Goal: Information Seeking & Learning: Learn about a topic

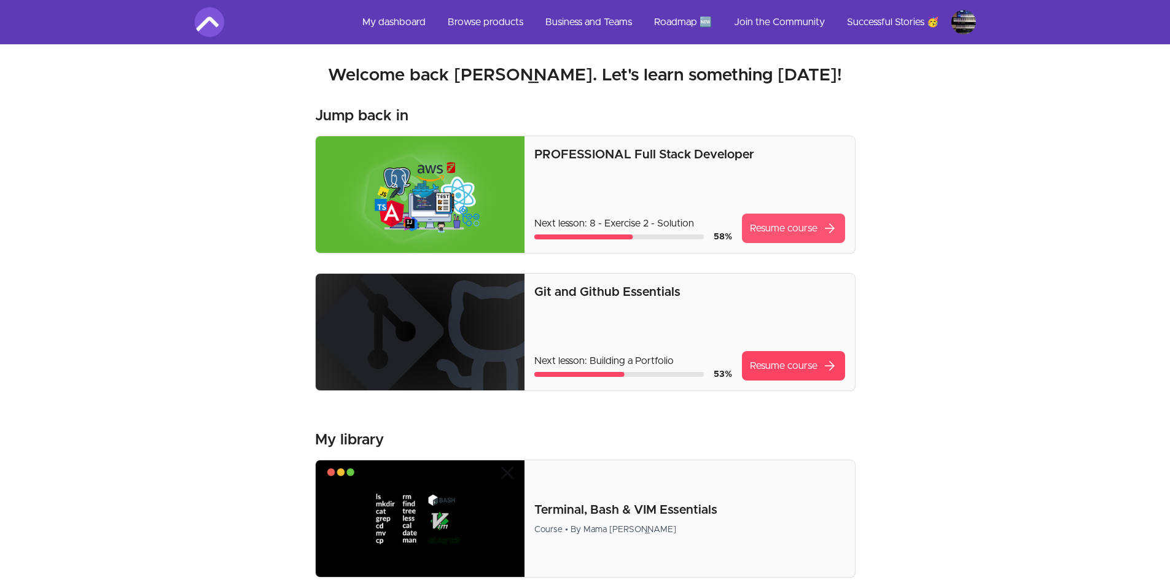
click at [800, 222] on link "Resume course arrow_forward" at bounding box center [793, 228] width 103 height 29
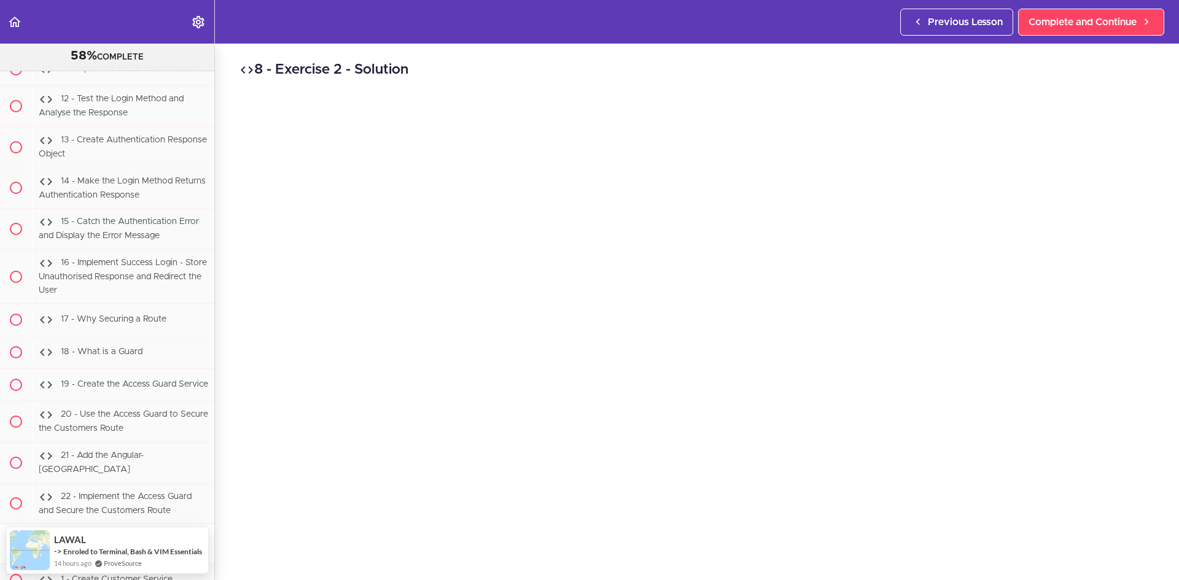
scroll to position [61, 0]
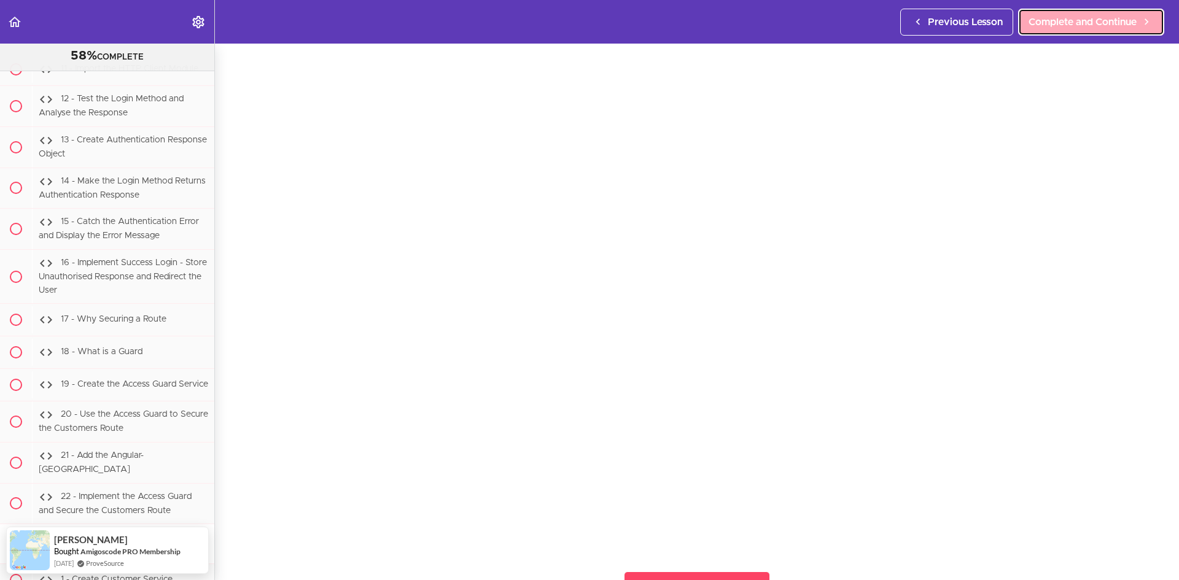
click at [1044, 22] on span "Complete and Continue" at bounding box center [1083, 22] width 108 height 15
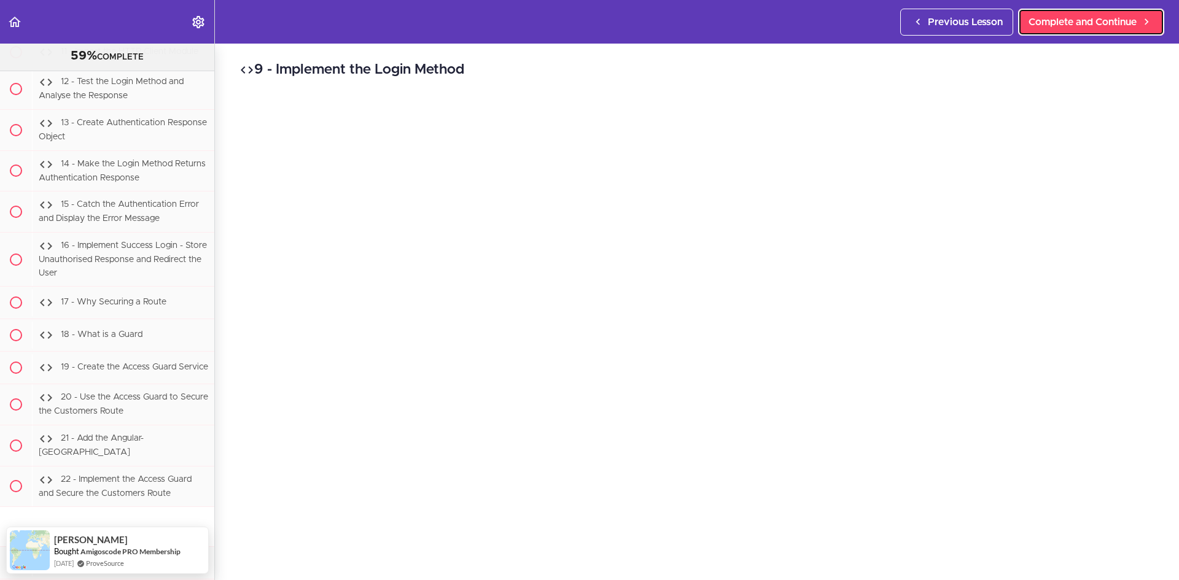
scroll to position [61, 0]
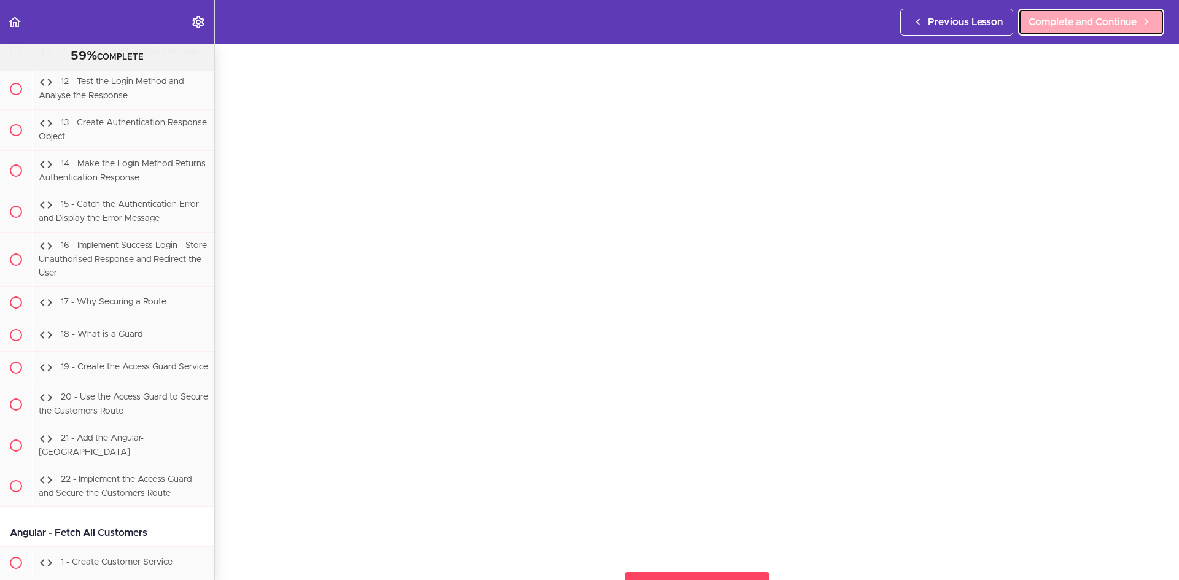
click at [1092, 11] on link "Complete and Continue" at bounding box center [1091, 22] width 146 height 27
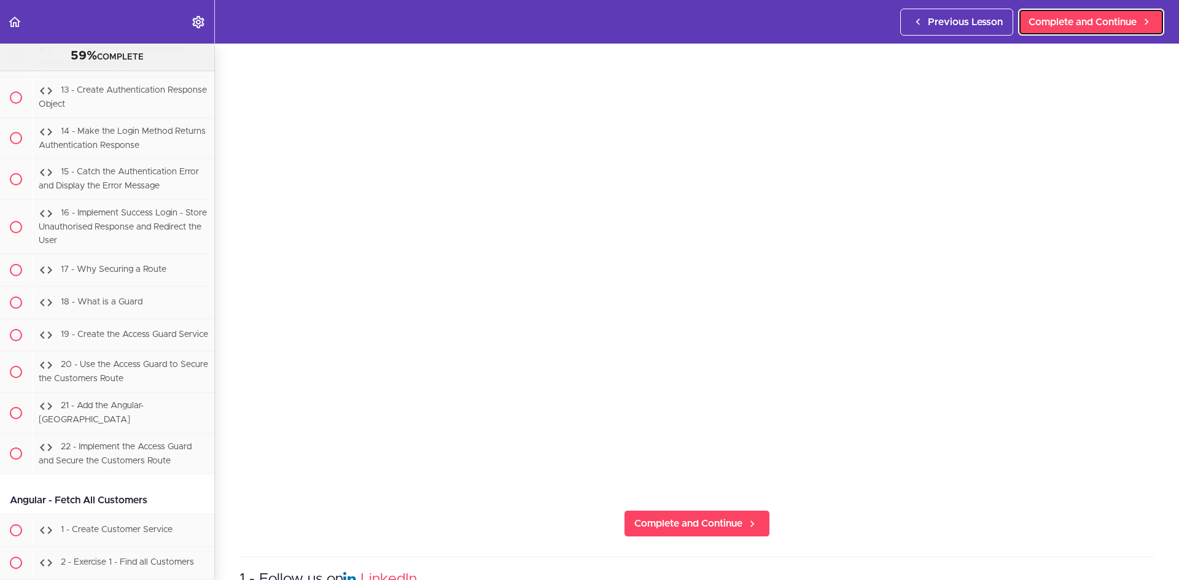
scroll to position [61, 0]
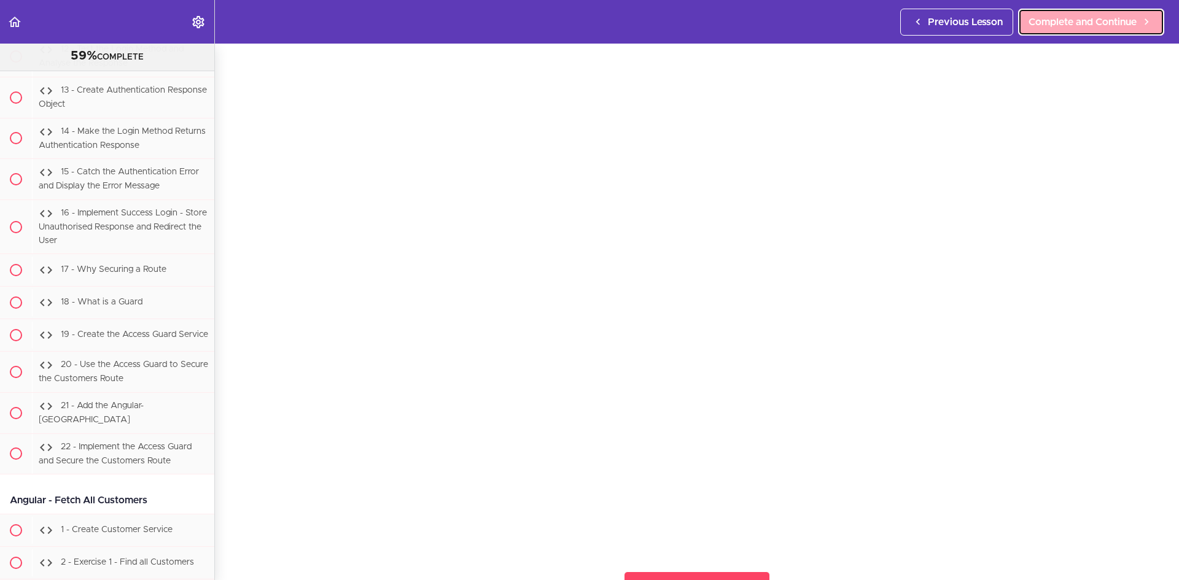
click at [1059, 17] on span "Complete and Continue" at bounding box center [1083, 22] width 108 height 15
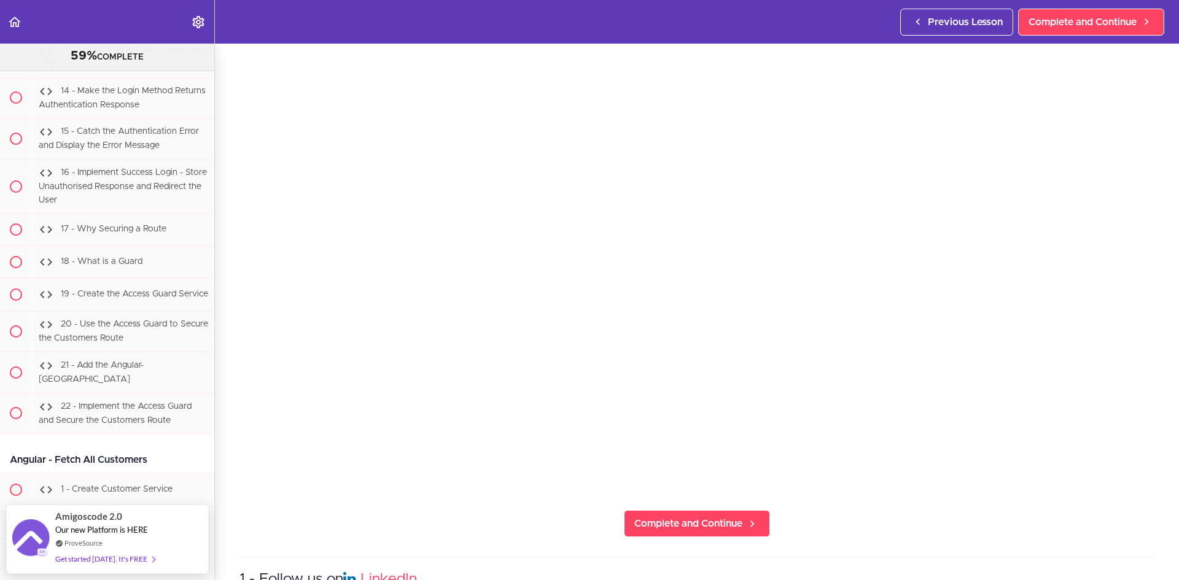
scroll to position [61, 0]
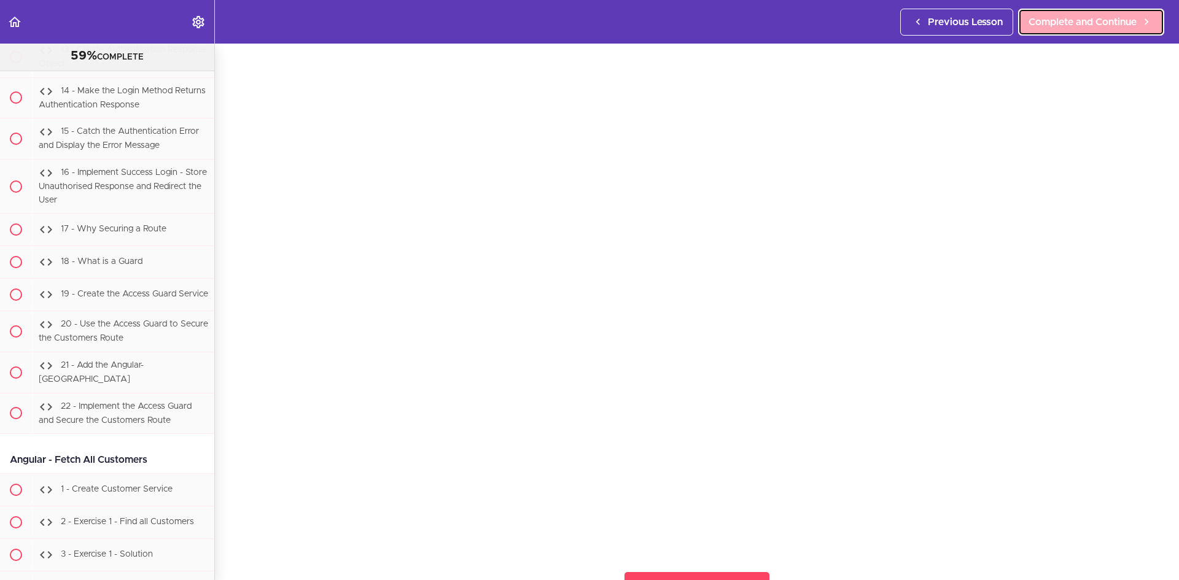
click at [1059, 25] on span "Complete and Continue" at bounding box center [1083, 22] width 108 height 15
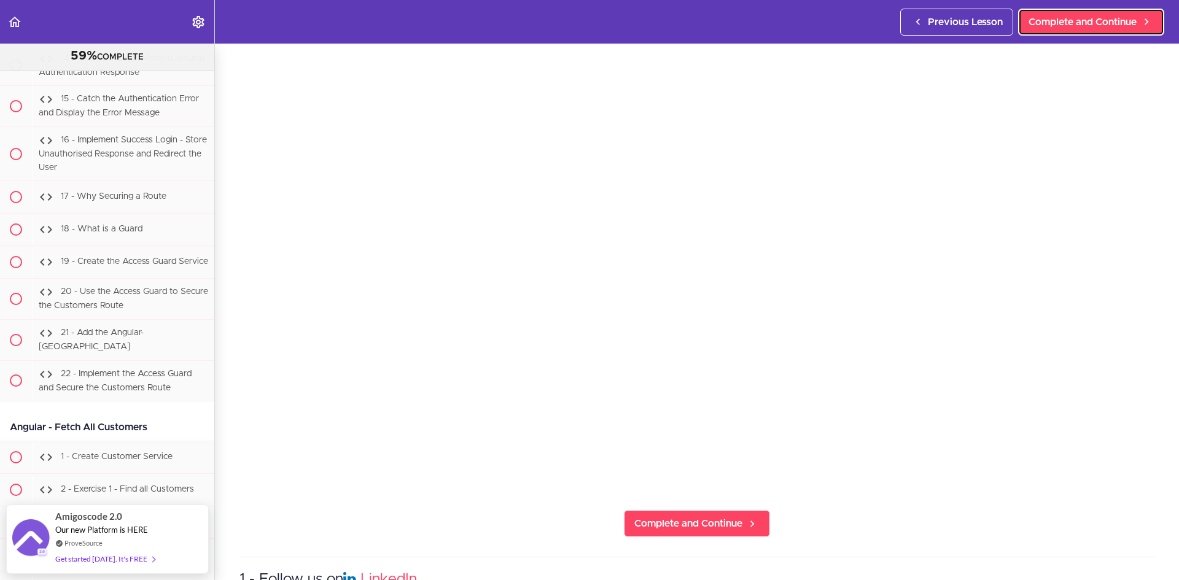
scroll to position [61, 0]
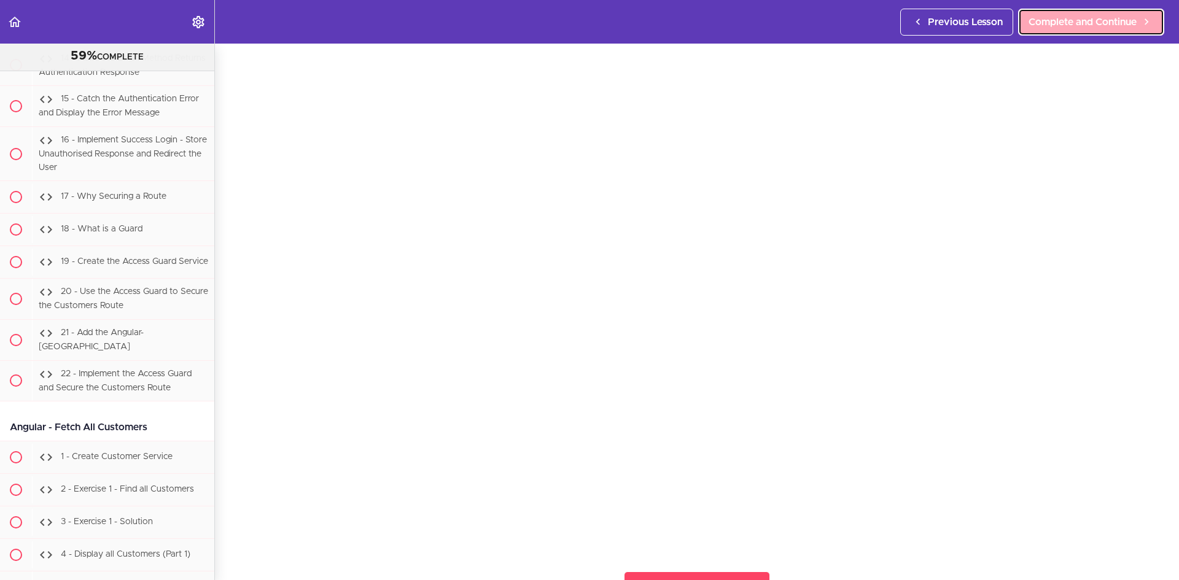
click at [1107, 13] on link "Complete and Continue" at bounding box center [1091, 22] width 146 height 27
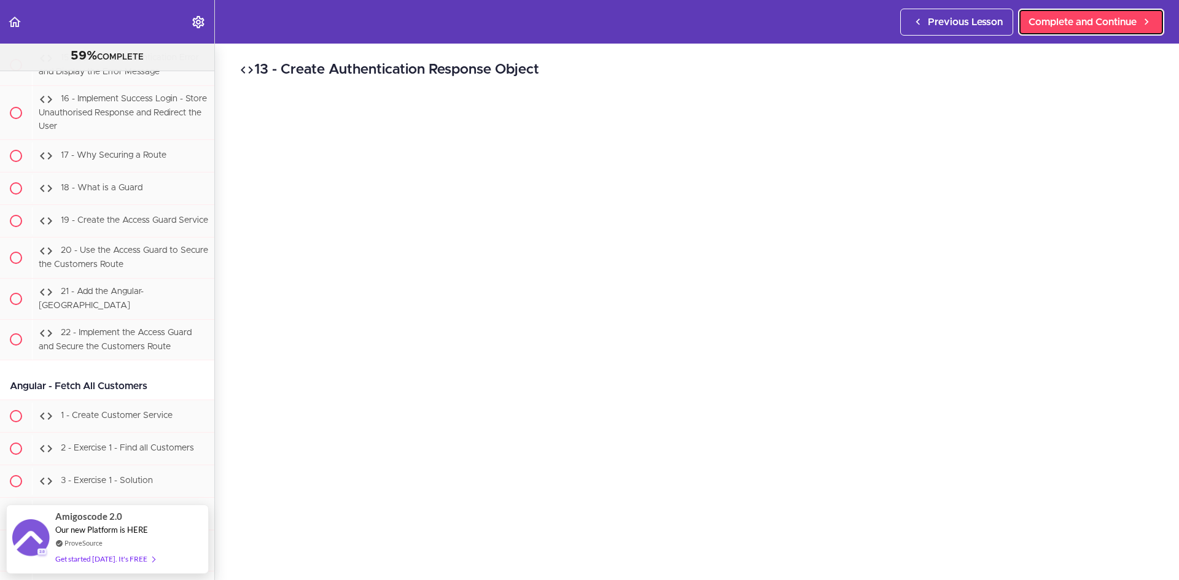
scroll to position [61, 0]
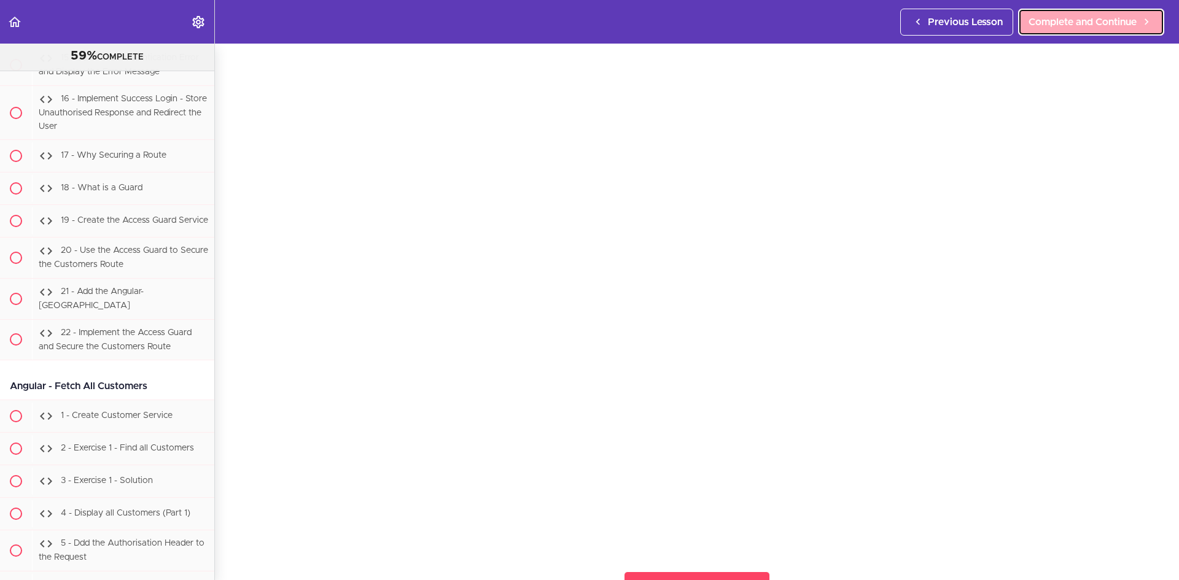
click at [1060, 21] on span "Complete and Continue" at bounding box center [1083, 22] width 108 height 15
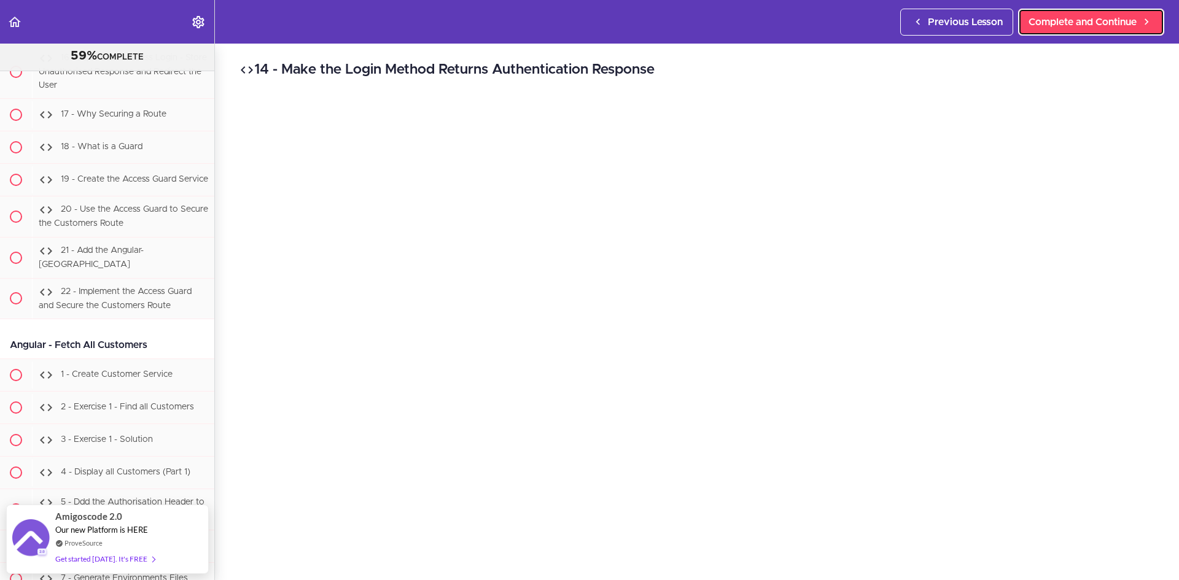
scroll to position [61, 0]
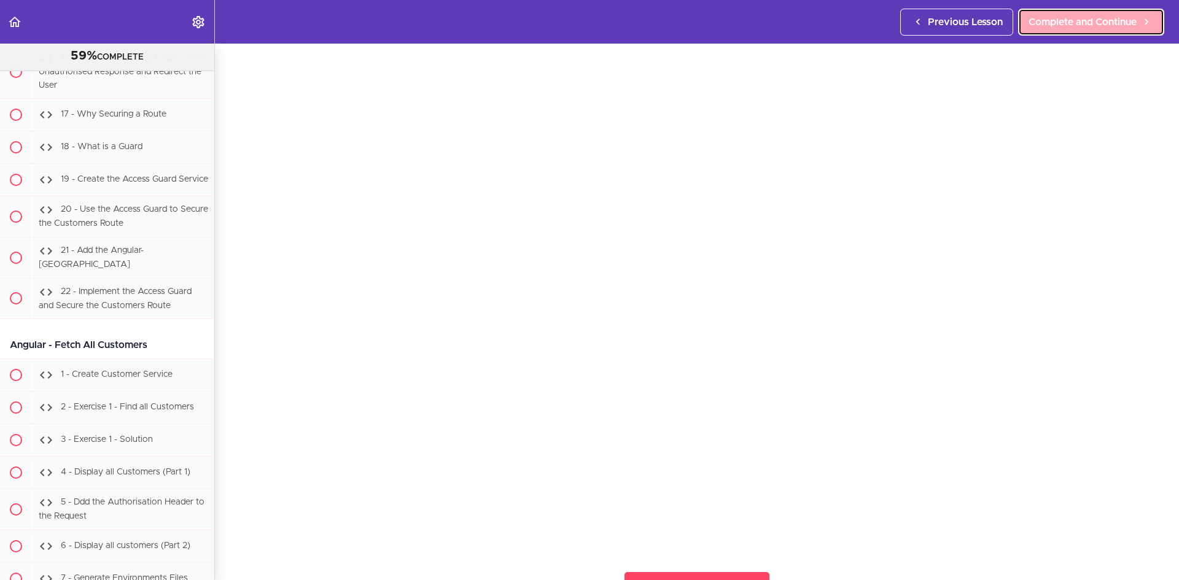
click at [1035, 20] on span "Complete and Continue" at bounding box center [1083, 22] width 108 height 15
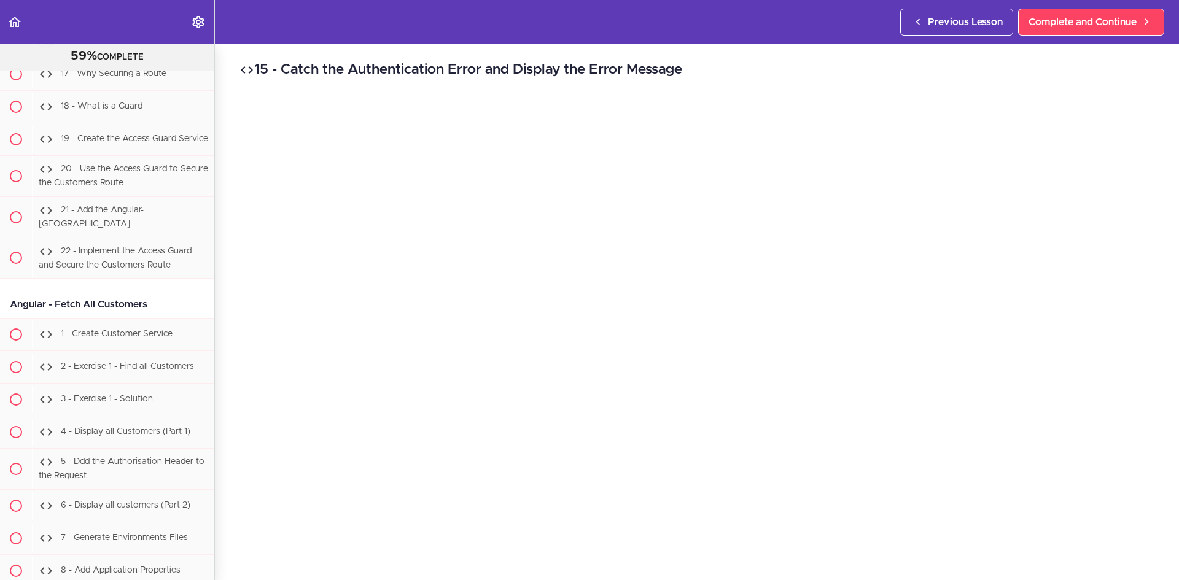
scroll to position [61, 0]
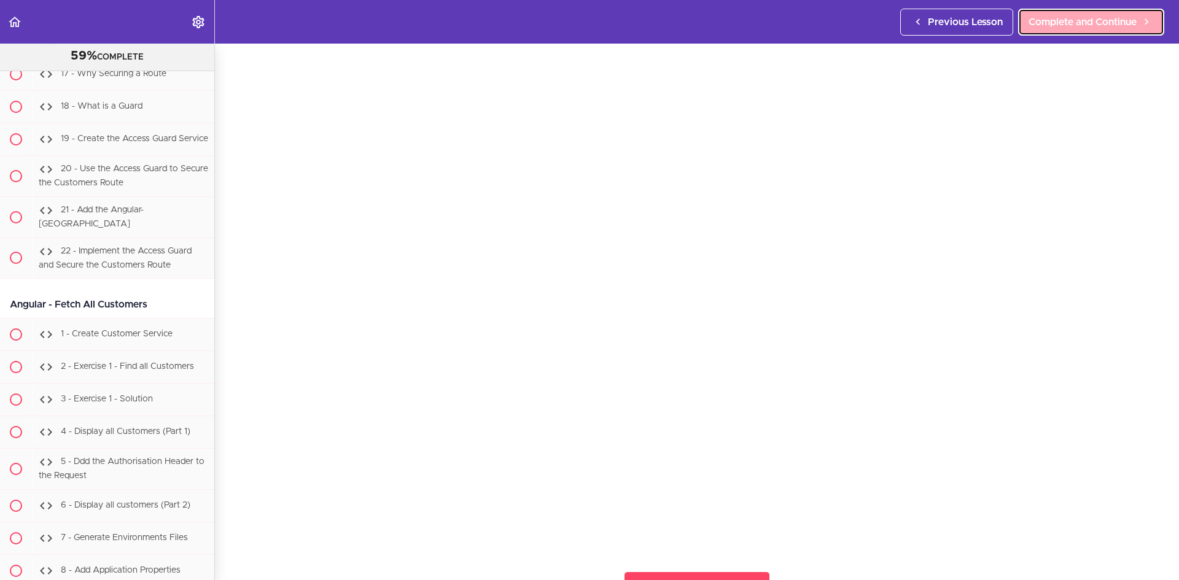
click at [1071, 23] on span "Complete and Continue" at bounding box center [1083, 22] width 108 height 15
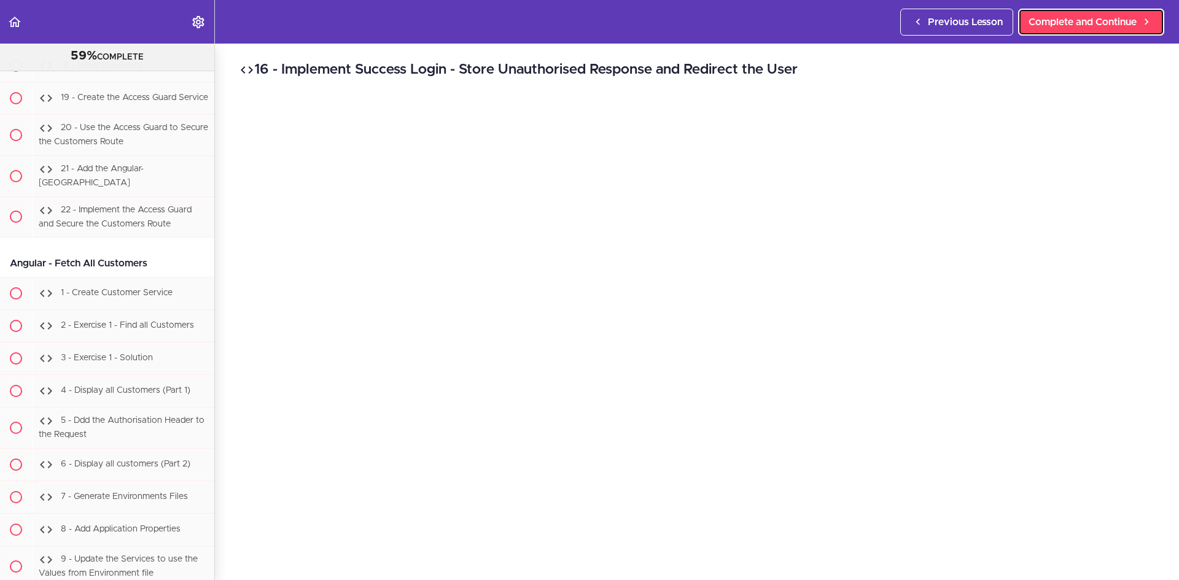
scroll to position [61, 0]
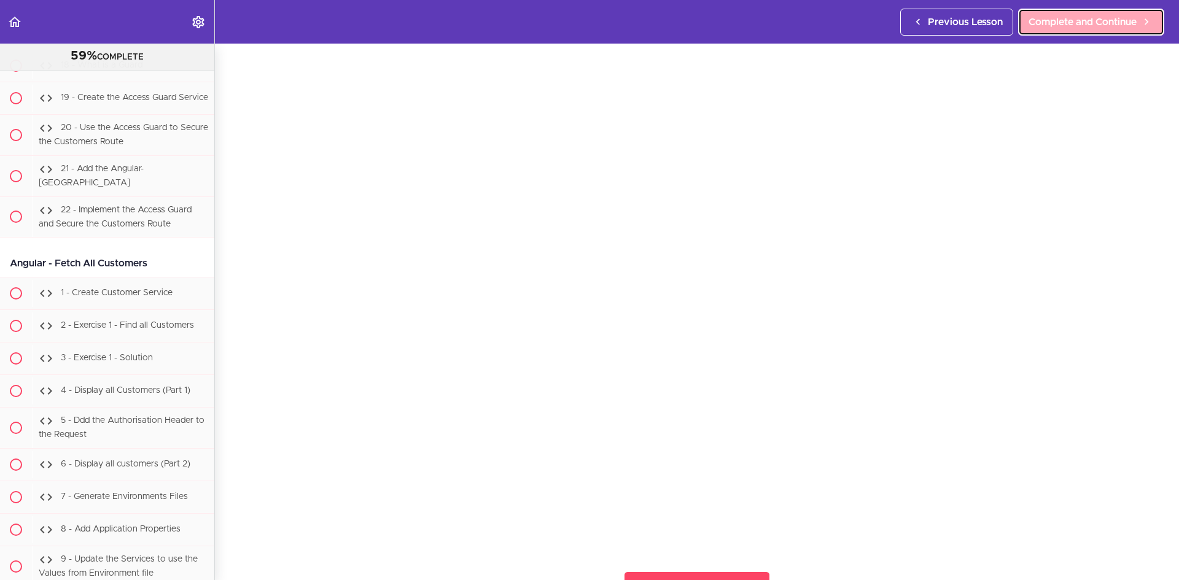
click at [1075, 28] on span "Complete and Continue" at bounding box center [1083, 22] width 108 height 15
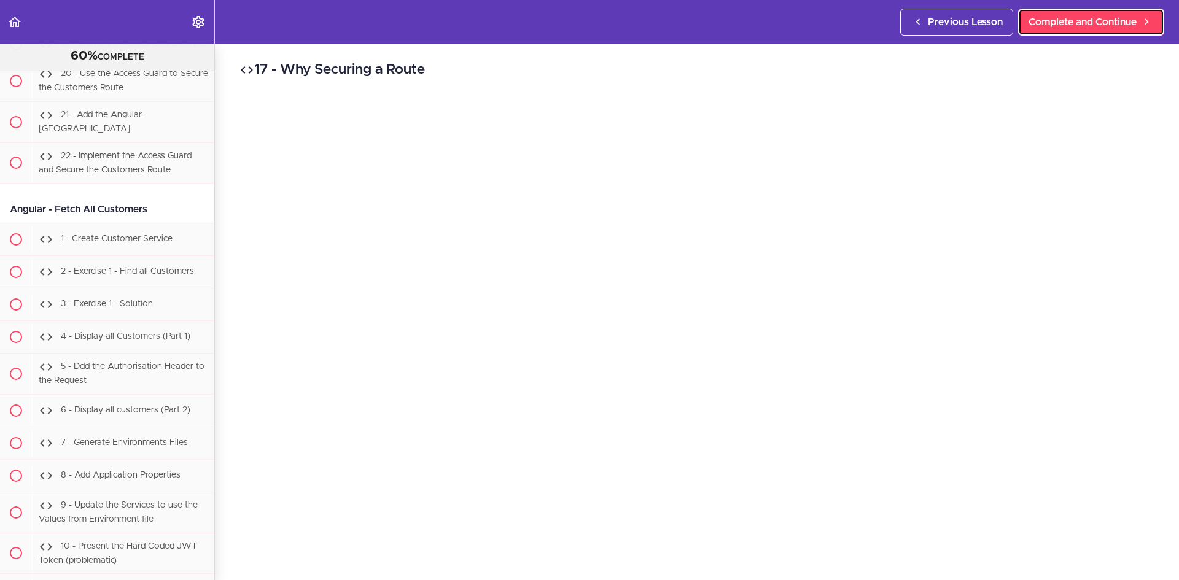
scroll to position [61, 0]
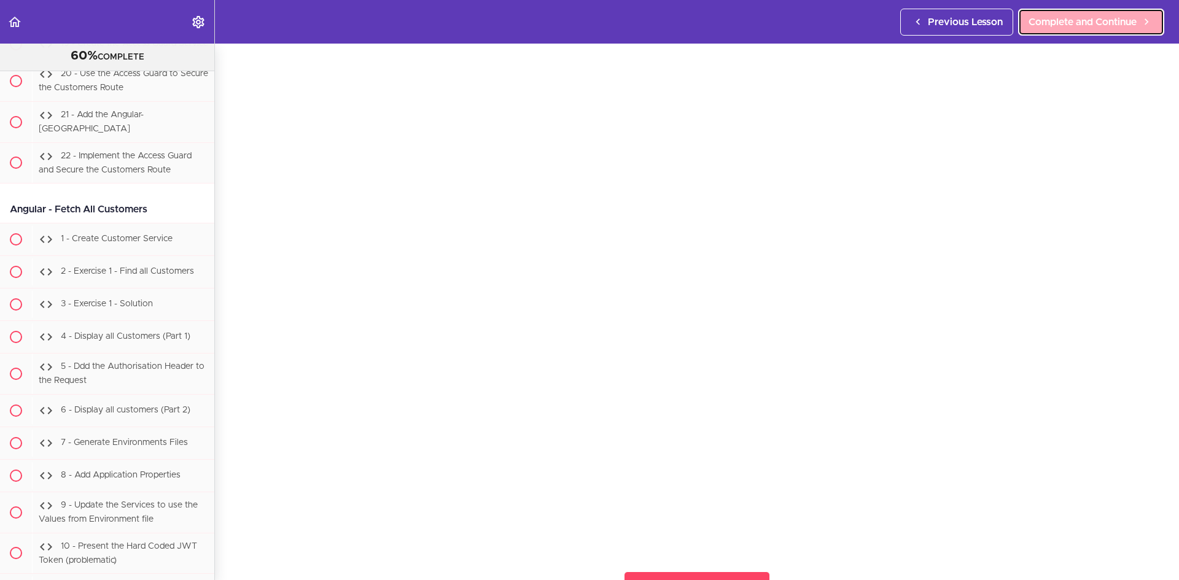
click at [1068, 28] on span "Complete and Continue" at bounding box center [1083, 22] width 108 height 15
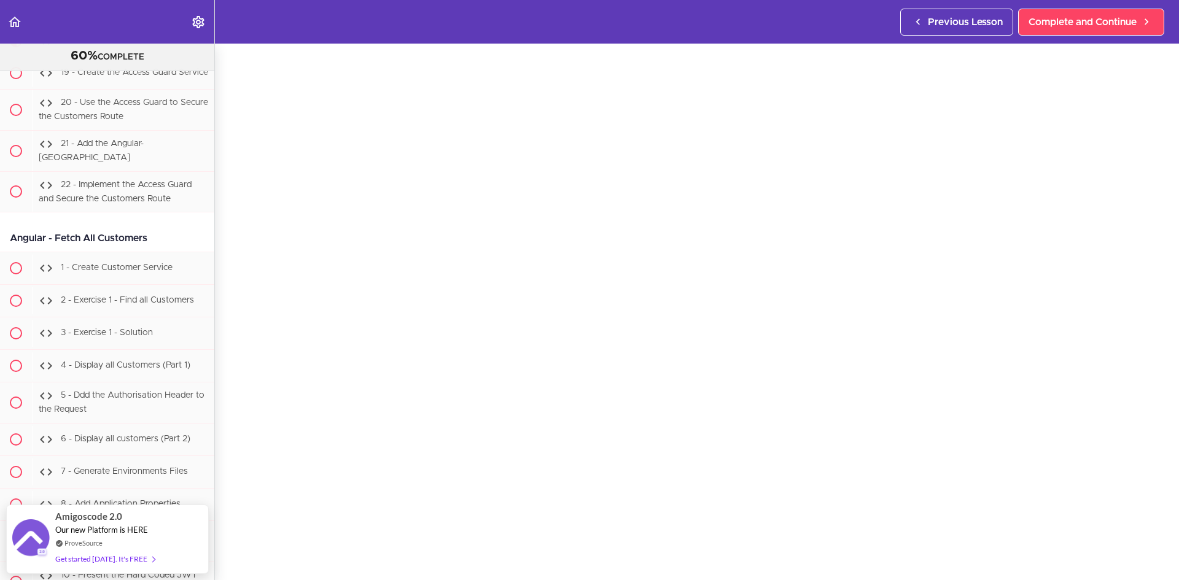
scroll to position [61, 0]
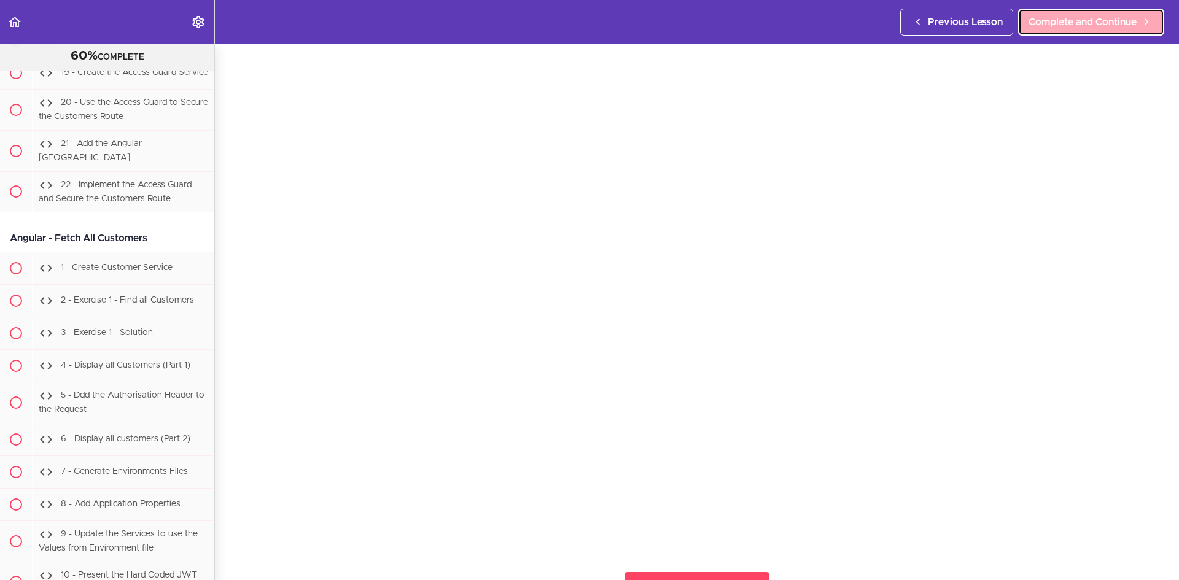
click at [1081, 21] on span "Complete and Continue" at bounding box center [1083, 22] width 108 height 15
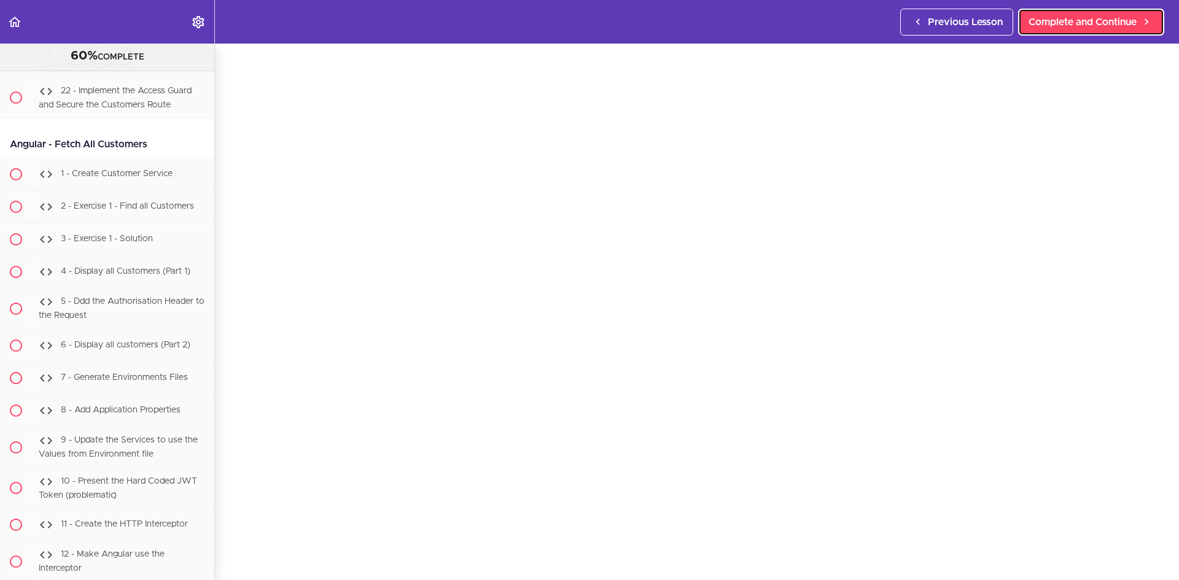
scroll to position [61, 0]
click at [1094, 16] on span "Complete and Continue" at bounding box center [1083, 22] width 108 height 15
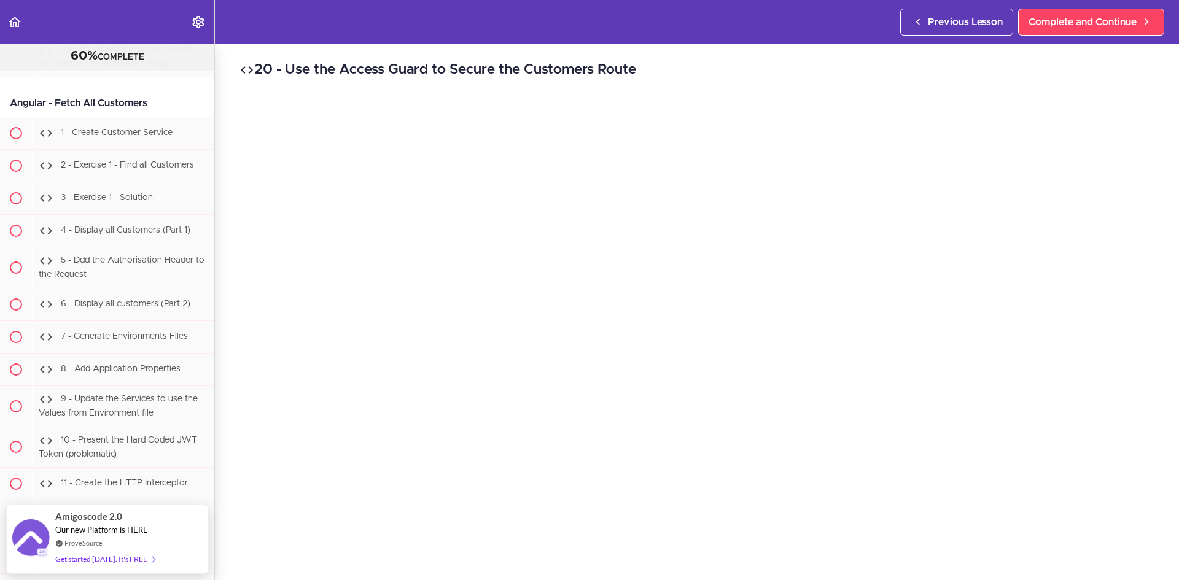
scroll to position [61, 0]
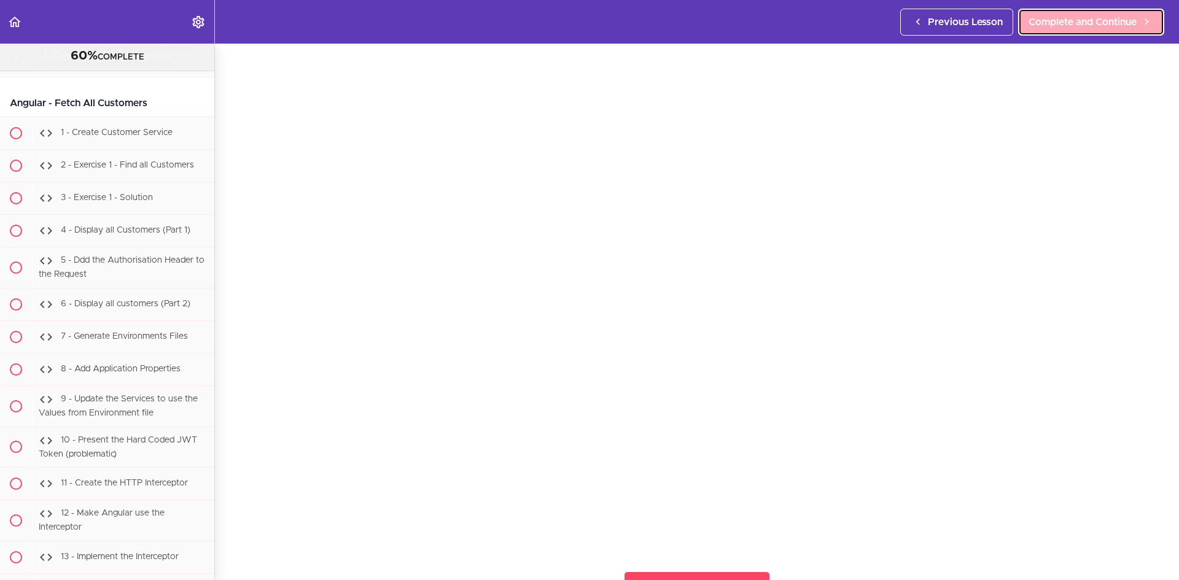
click at [1058, 28] on span "Complete and Continue" at bounding box center [1083, 22] width 108 height 15
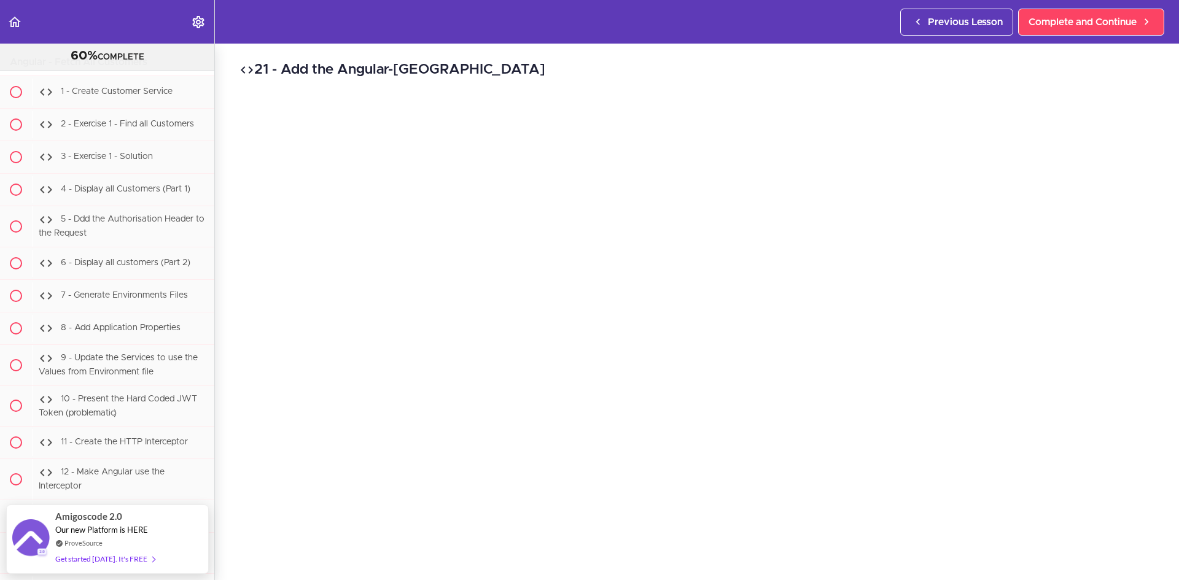
scroll to position [61, 0]
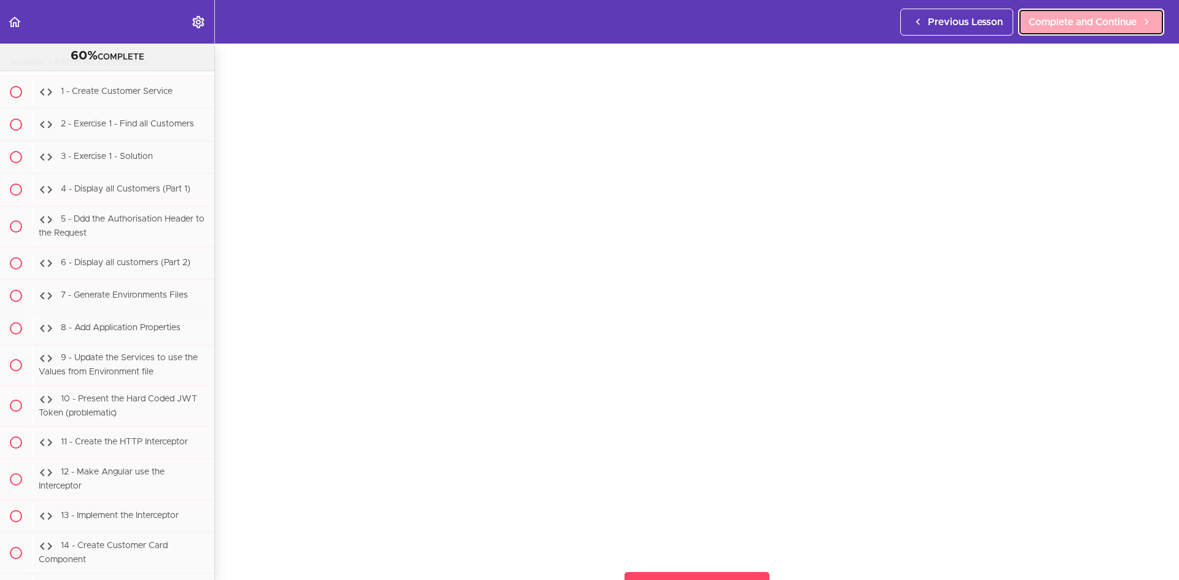
click at [1072, 33] on link "Complete and Continue" at bounding box center [1091, 22] width 146 height 27
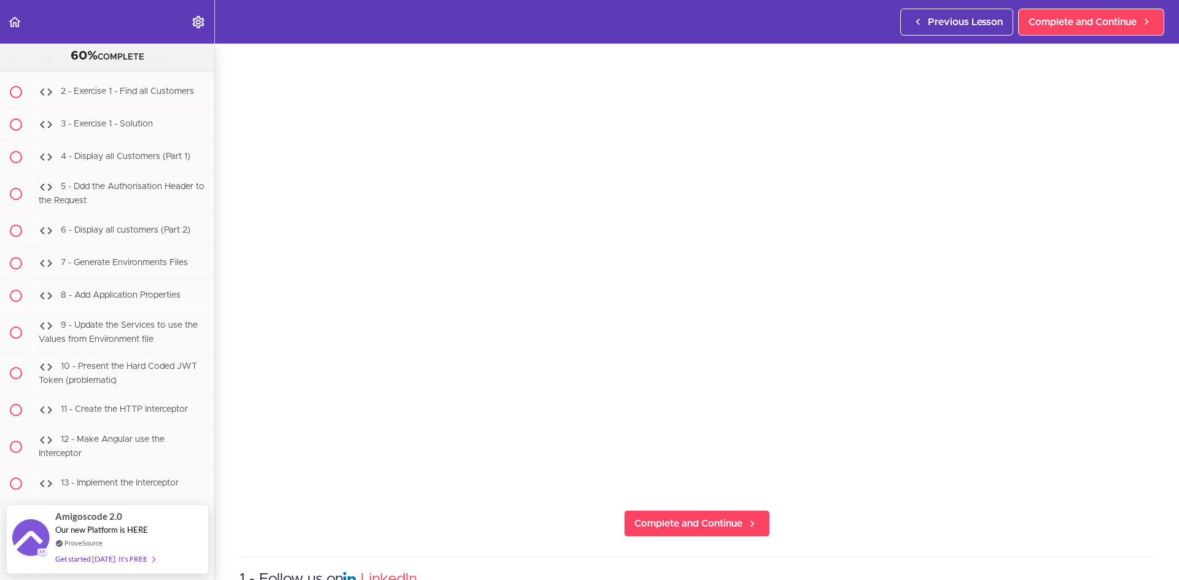
scroll to position [61, 0]
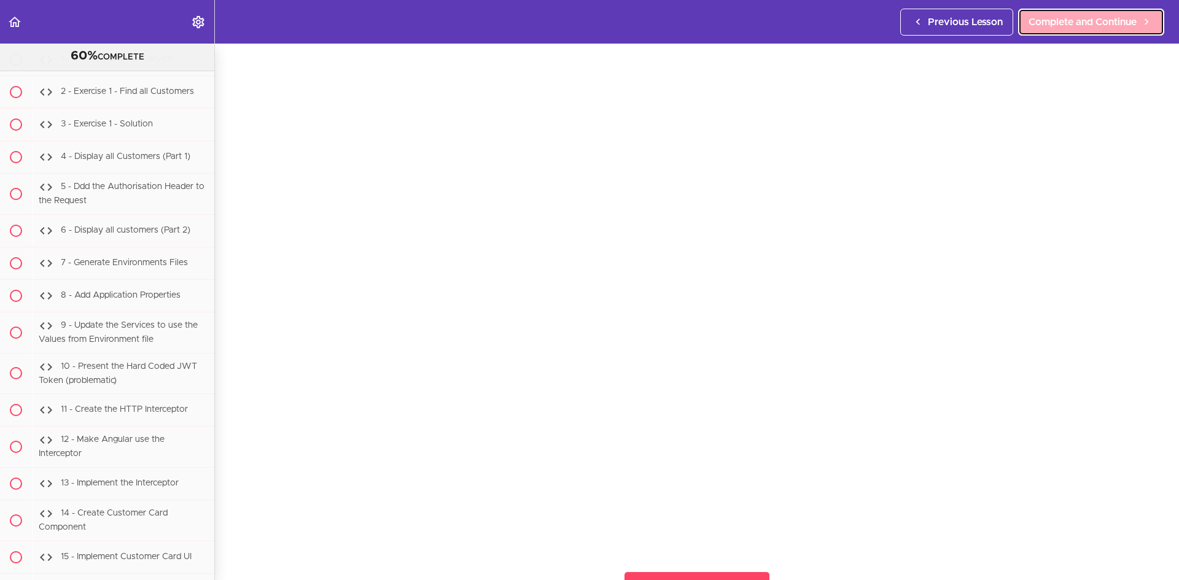
click at [1101, 33] on link "Complete and Continue" at bounding box center [1091, 22] width 146 height 27
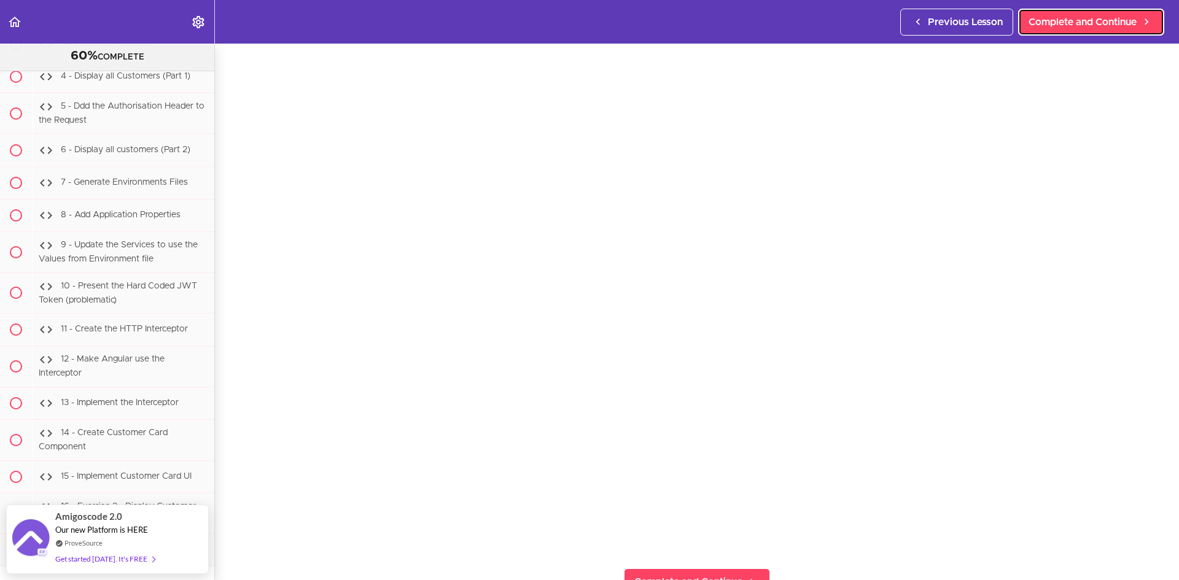
scroll to position [61, 0]
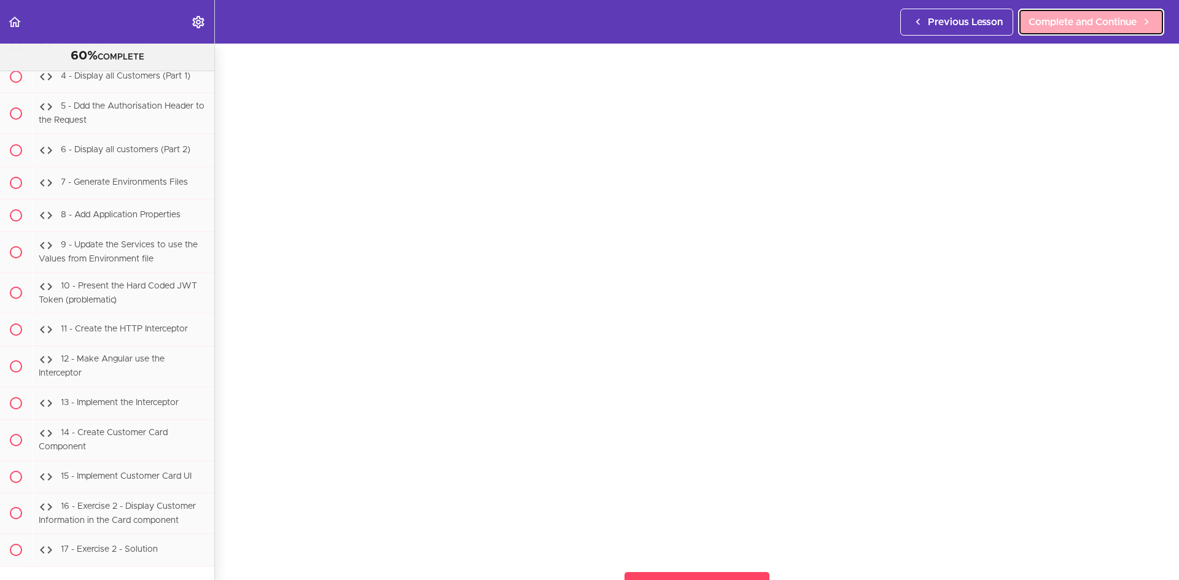
click at [1027, 20] on link "Complete and Continue" at bounding box center [1091, 22] width 146 height 27
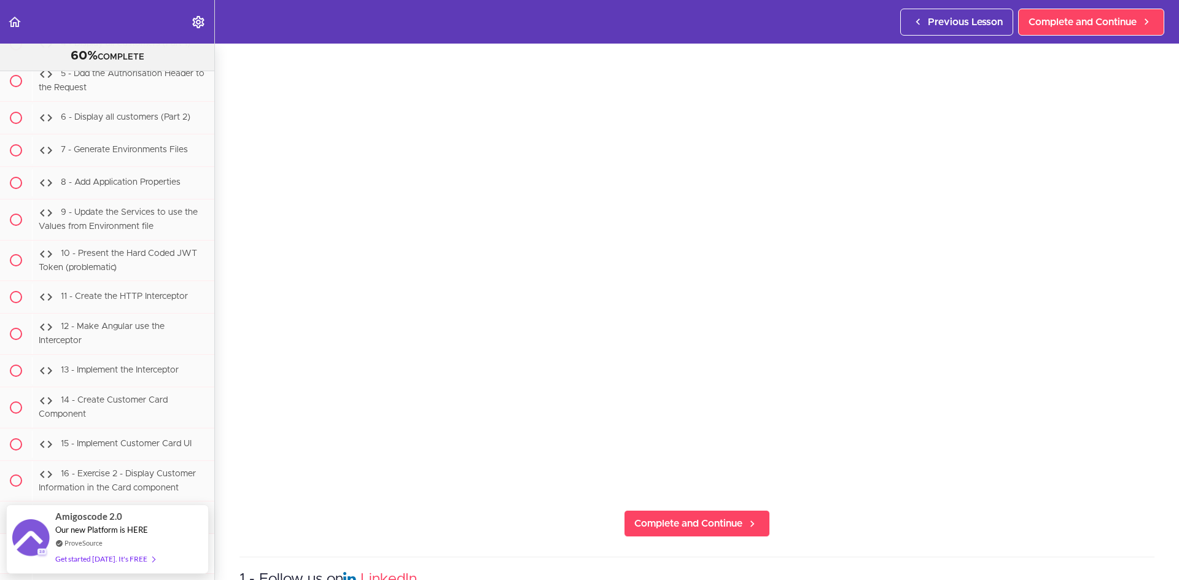
scroll to position [61, 0]
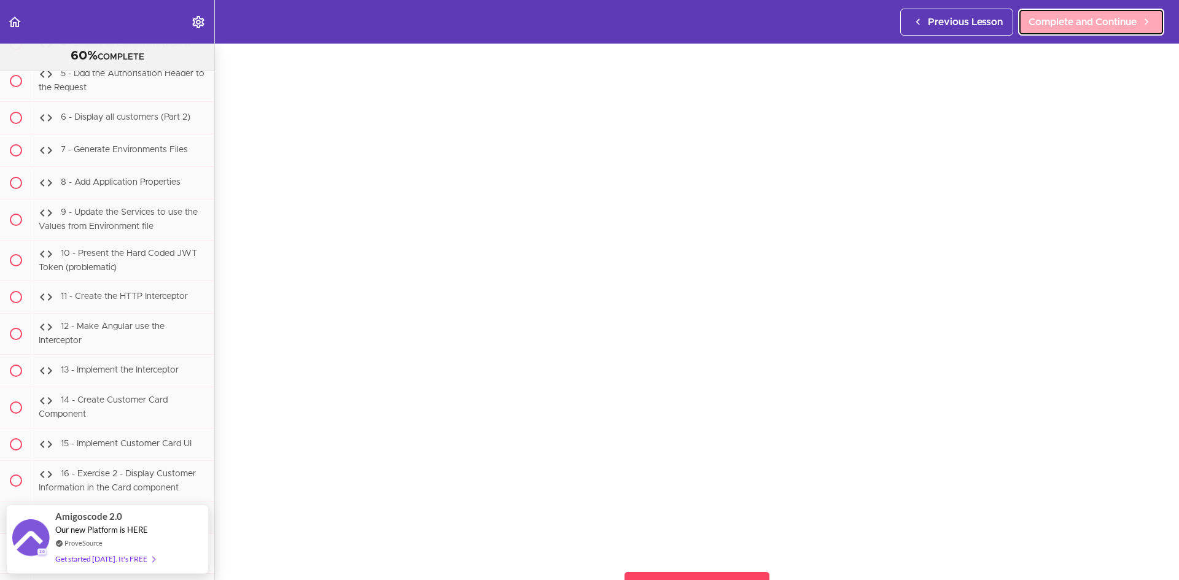
click at [1069, 20] on span "Complete and Continue" at bounding box center [1083, 22] width 108 height 15
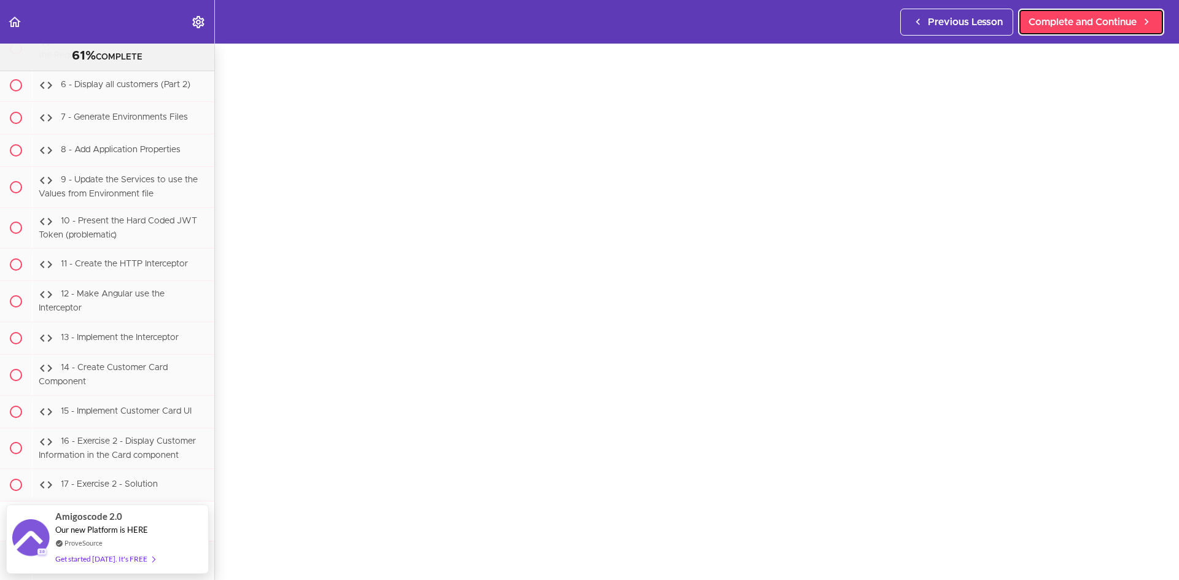
scroll to position [61, 0]
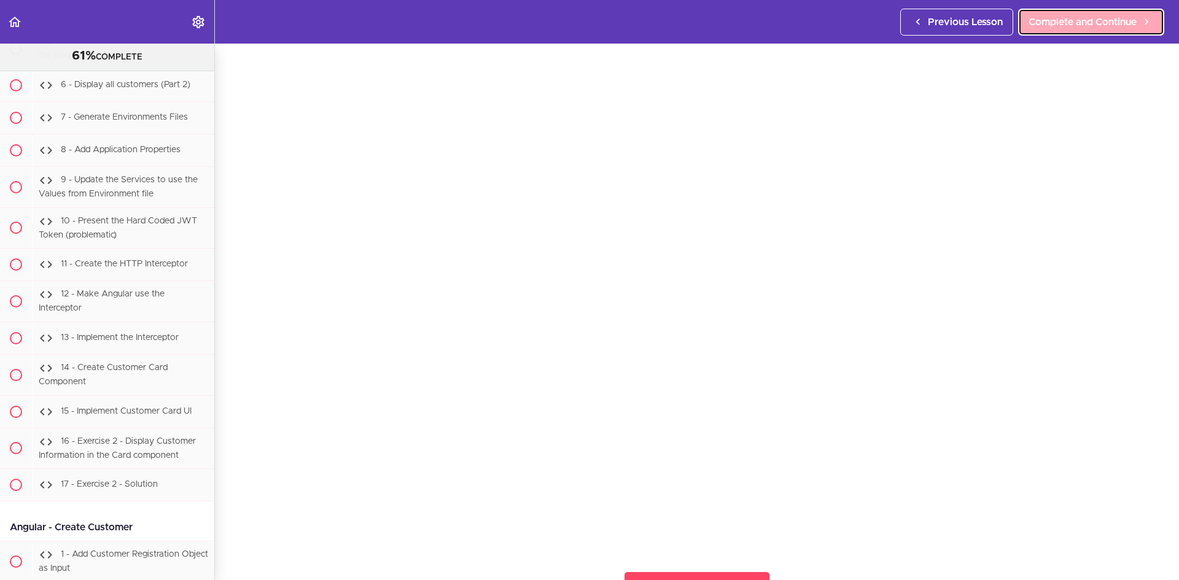
click at [1059, 23] on span "Complete and Continue" at bounding box center [1083, 22] width 108 height 15
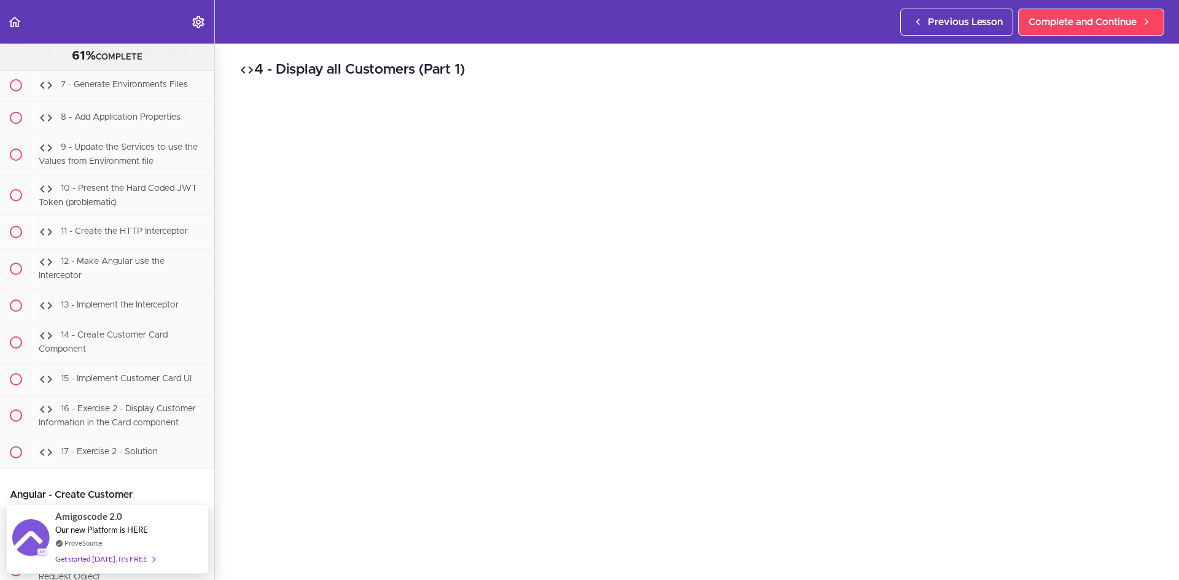
scroll to position [61, 0]
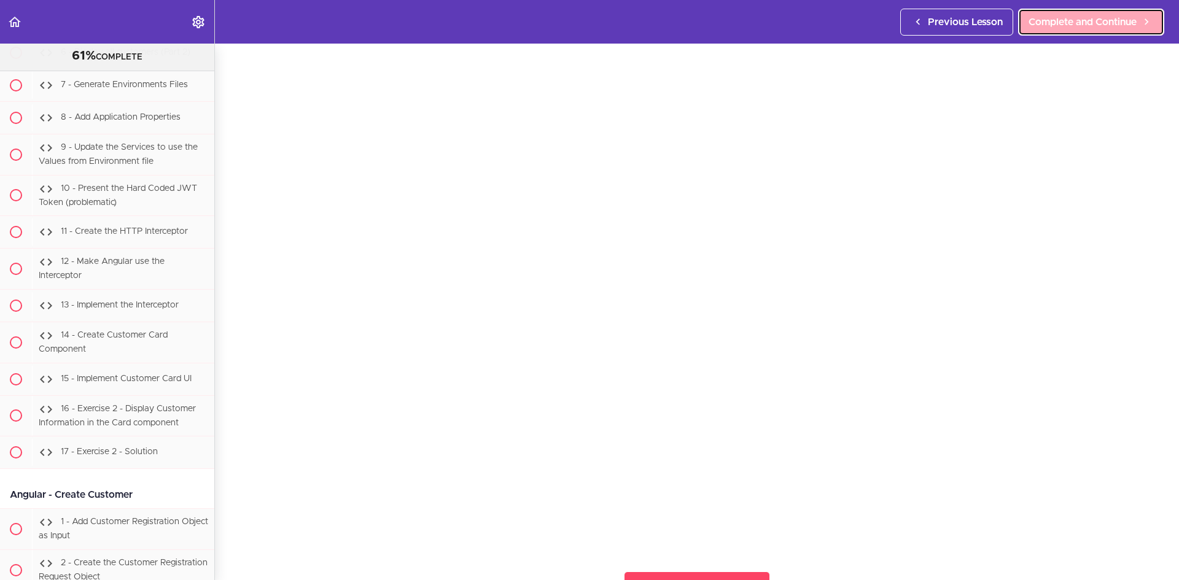
click at [1073, 22] on span "Complete and Continue" at bounding box center [1083, 22] width 108 height 15
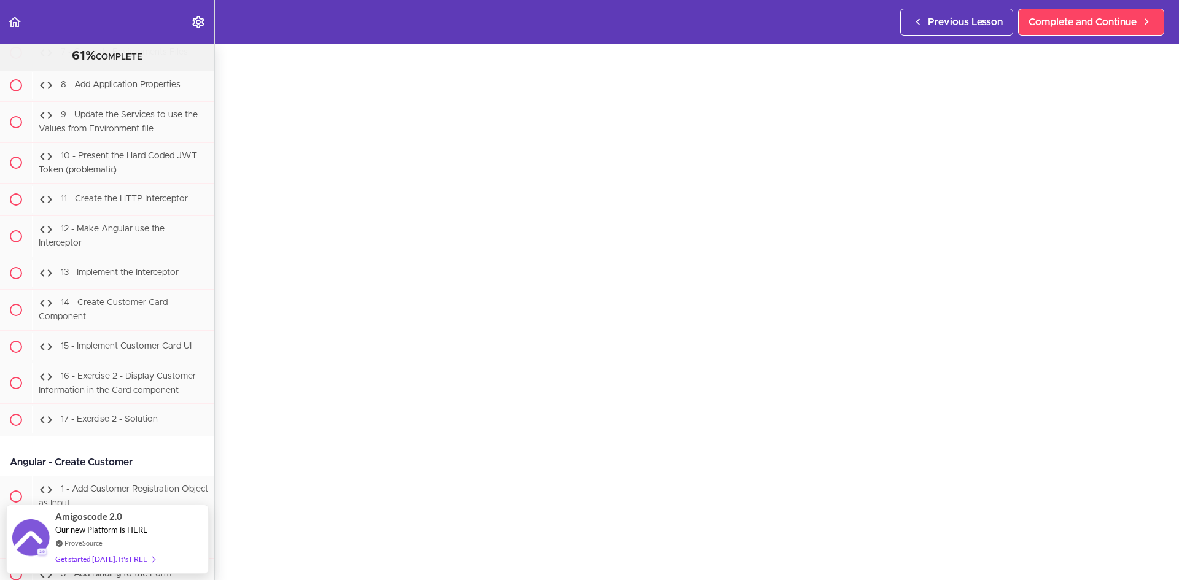
scroll to position [61, 0]
